Goal: Transaction & Acquisition: Purchase product/service

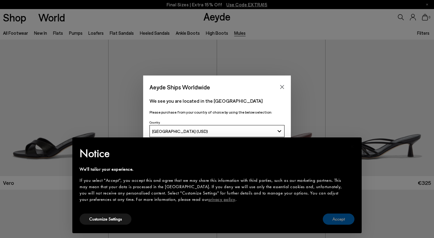
click at [347, 221] on button "Accept" at bounding box center [339, 218] width 32 height 11
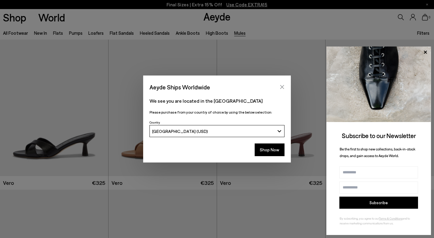
click at [281, 84] on button "Close" at bounding box center [282, 86] width 9 height 9
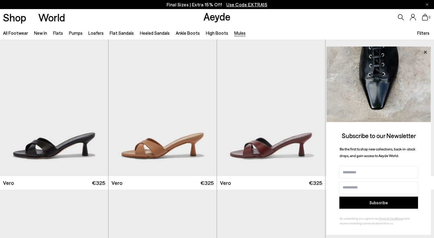
click at [426, 49] on icon at bounding box center [426, 52] width 8 height 8
click at [426, 51] on icon at bounding box center [425, 51] width 3 height 3
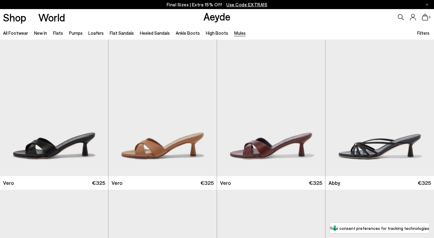
click at [398, 17] on icon at bounding box center [401, 17] width 6 height 6
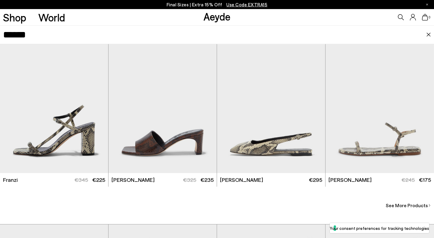
scroll to position [793, 0]
type input "*****"
click at [390, 211] on div "(8+ Products) (0 Collections) (0 Pages) (0 Suggestions) No results found for " …" at bounding box center [217, 134] width 434 height 179
click at [398, 202] on span "See More Products" at bounding box center [407, 204] width 42 height 7
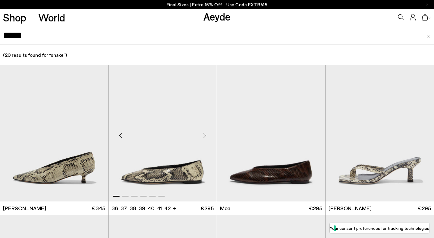
scroll to position [73, 0]
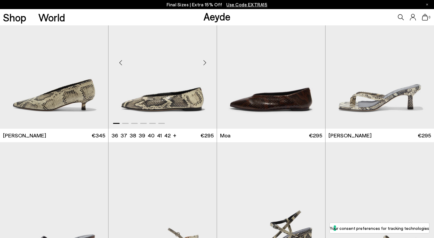
click at [168, 112] on img "1 / 6" at bounding box center [163, 60] width 108 height 136
click at [170, 96] on img "1 / 6" at bounding box center [163, 60] width 108 height 136
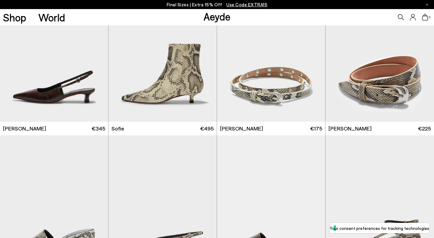
scroll to position [0, 0]
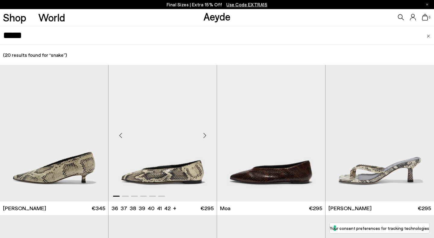
click at [153, 173] on img "1 / 6" at bounding box center [163, 133] width 108 height 136
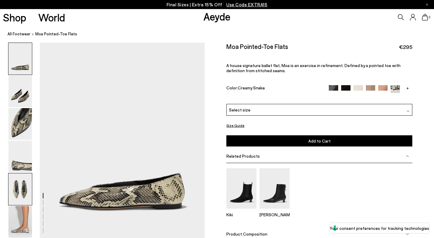
click at [23, 186] on img at bounding box center [20, 189] width 24 height 32
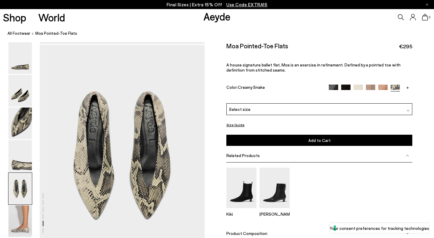
scroll to position [861, 0]
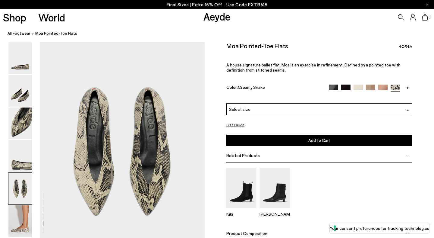
click at [337, 84] on img at bounding box center [333, 88] width 9 height 9
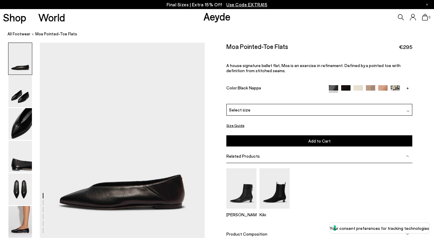
click at [347, 85] on img at bounding box center [345, 89] width 9 height 9
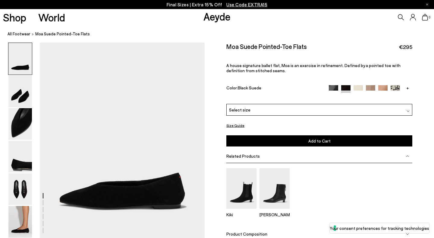
click at [360, 85] on img at bounding box center [358, 89] width 9 height 9
